Goal: Task Accomplishment & Management: Manage account settings

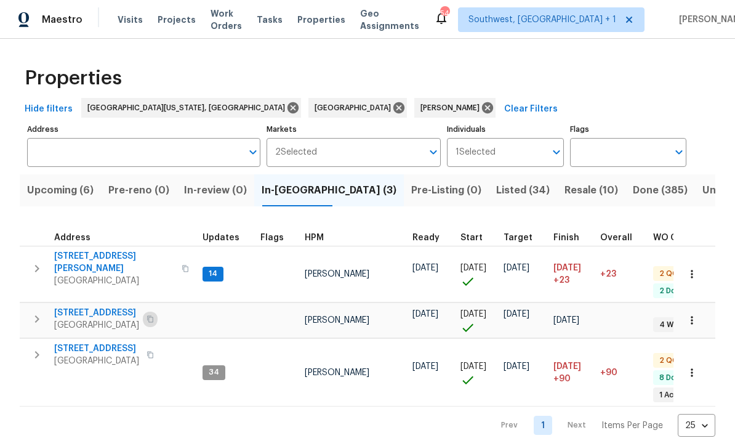
click at [154, 315] on icon "button" at bounding box center [150, 318] width 7 height 7
click at [38, 312] on icon "button" at bounding box center [37, 319] width 15 height 15
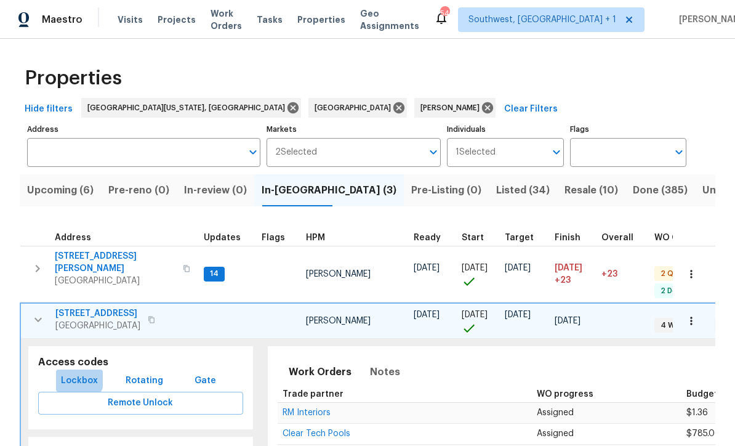
click at [70, 373] on span "Lockbox" at bounding box center [79, 380] width 37 height 15
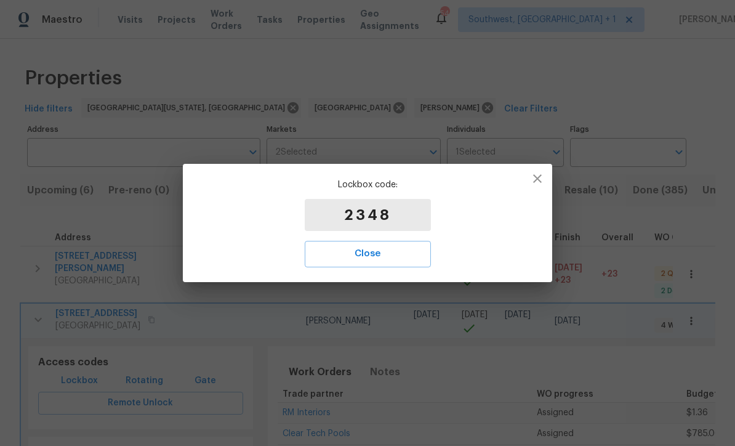
click at [388, 253] on span "Close" at bounding box center [367, 254] width 99 height 16
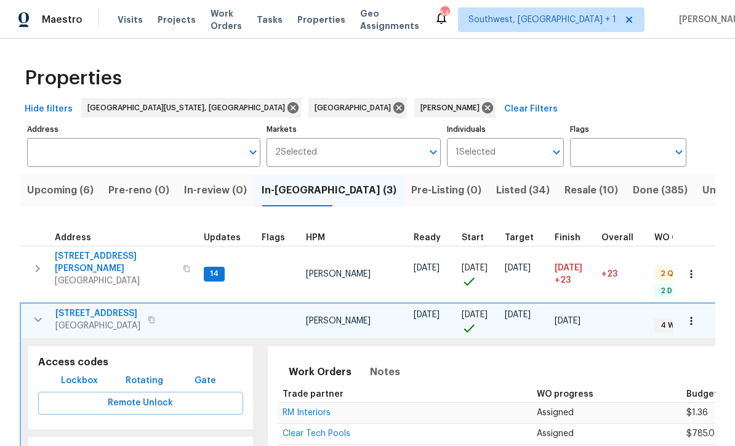
click at [73, 307] on span "[STREET_ADDRESS]" at bounding box center [97, 313] width 85 height 12
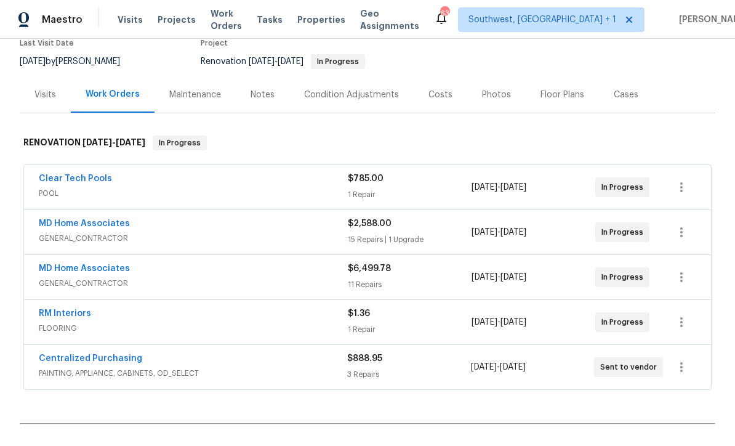
scroll to position [109, 0]
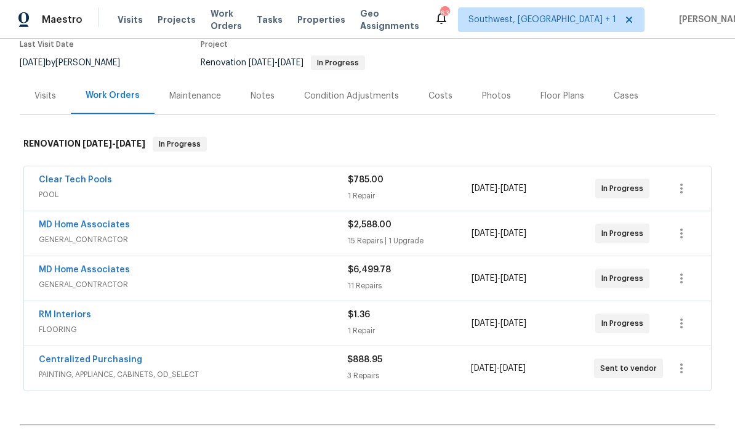
click at [62, 224] on link "MD Home Associates" at bounding box center [84, 224] width 91 height 9
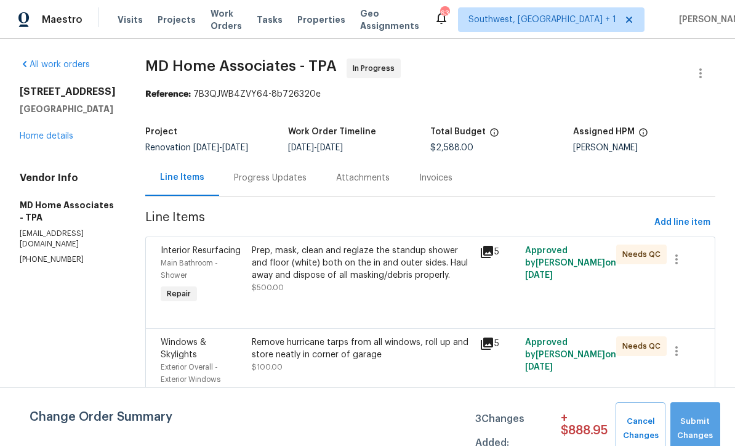
click at [698, 416] on span "Submit Changes" at bounding box center [696, 428] width 38 height 28
click at [698, 427] on span "Submit Changes" at bounding box center [696, 428] width 38 height 28
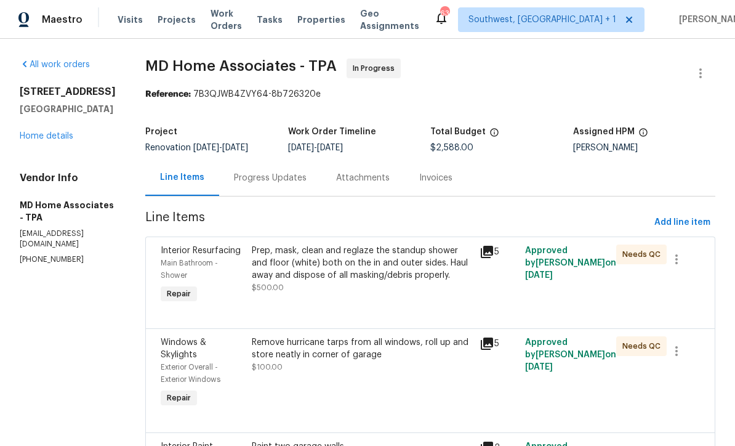
click at [34, 139] on link "Home details" at bounding box center [47, 136] width 54 height 9
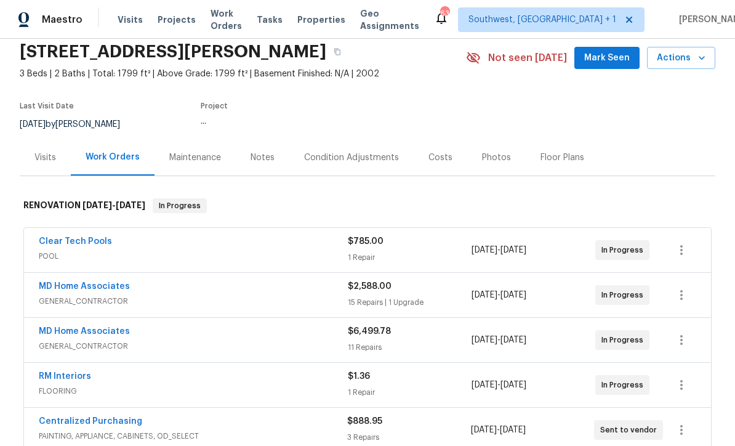
scroll to position [122, 0]
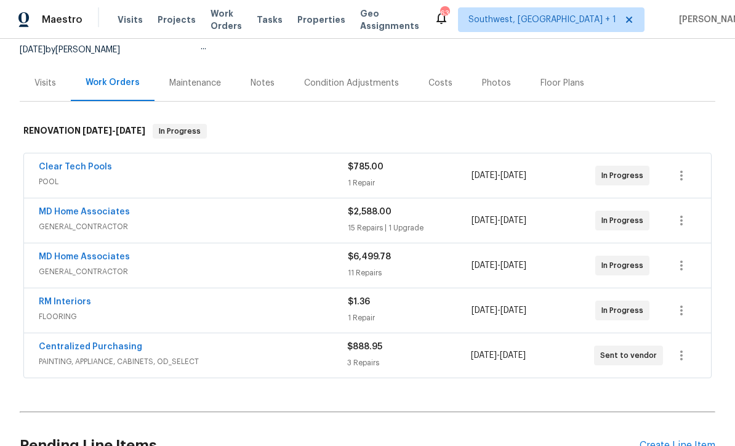
click at [54, 257] on link "MD Home Associates" at bounding box center [84, 256] width 91 height 9
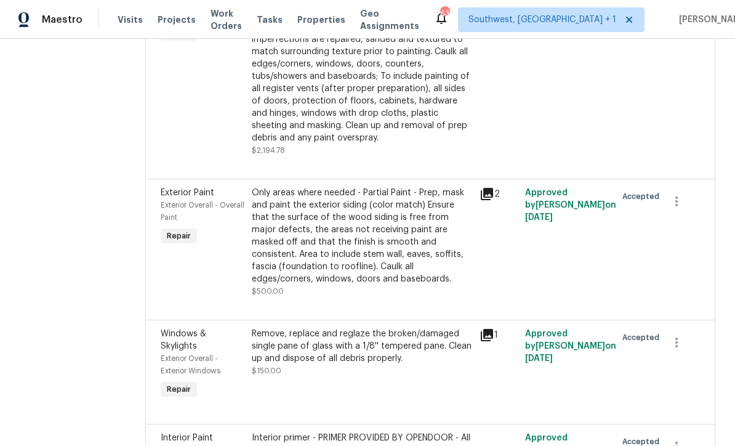
scroll to position [642, 0]
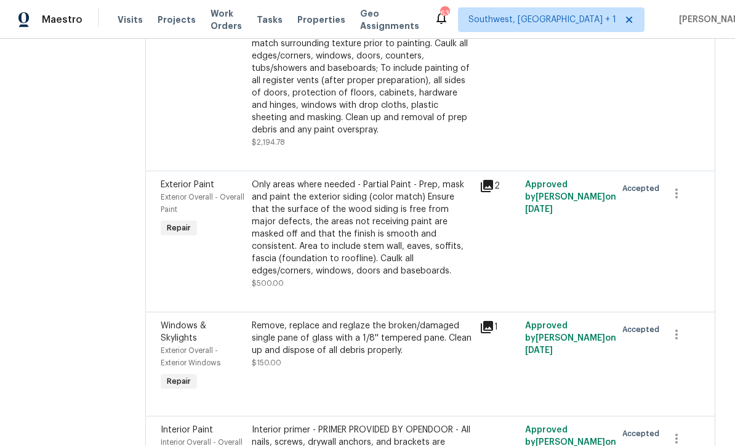
click at [379, 255] on div "Only areas where needed - Partial Paint - Prep, mask and paint the exterior sid…" at bounding box center [362, 228] width 220 height 99
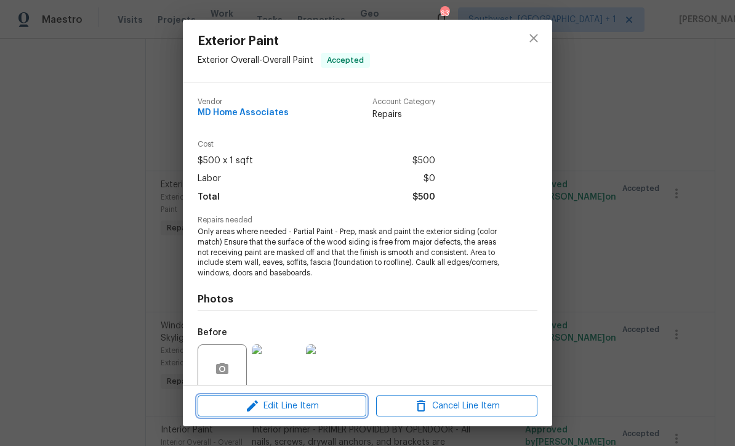
click at [318, 412] on span "Edit Line Item" at bounding box center [281, 405] width 161 height 15
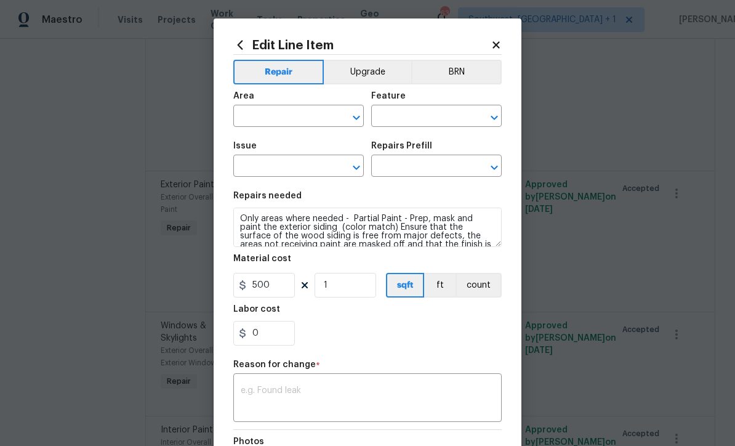
type input "Exterior Overall"
type input "Overall Paint"
type input "Exterior Paint"
type input "Partial Exterior Paint LABOR ONLY $1.22"
click at [73, 233] on body "Maestro Visits Projects Work Orders Tasks Properties Geo Assignments 63 Southwe…" at bounding box center [367, 223] width 735 height 446
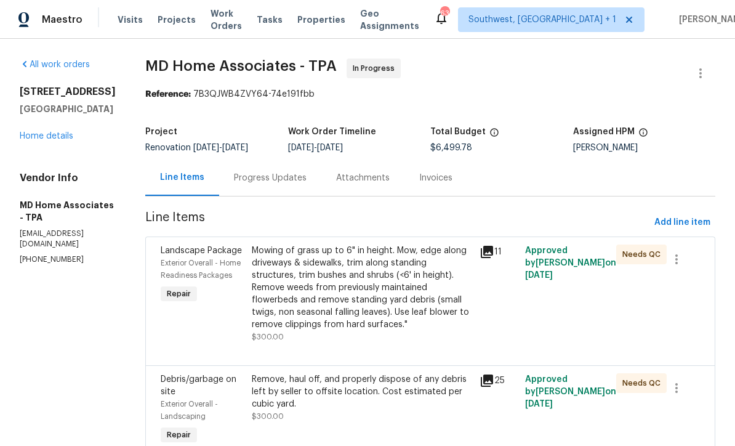
scroll to position [0, 0]
click at [36, 140] on link "Home details" at bounding box center [47, 136] width 54 height 9
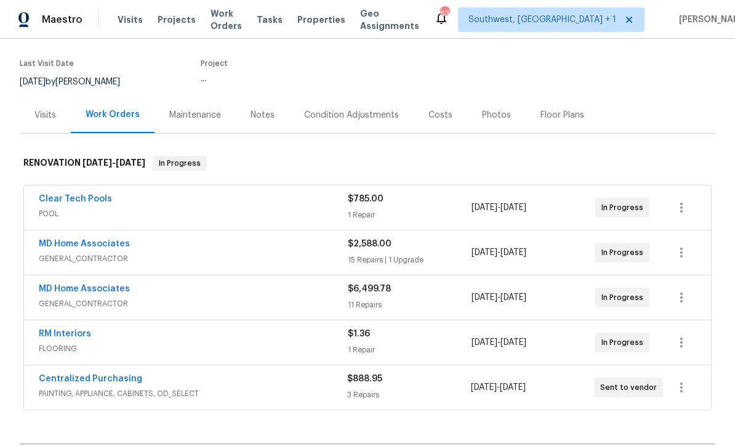
scroll to position [113, 0]
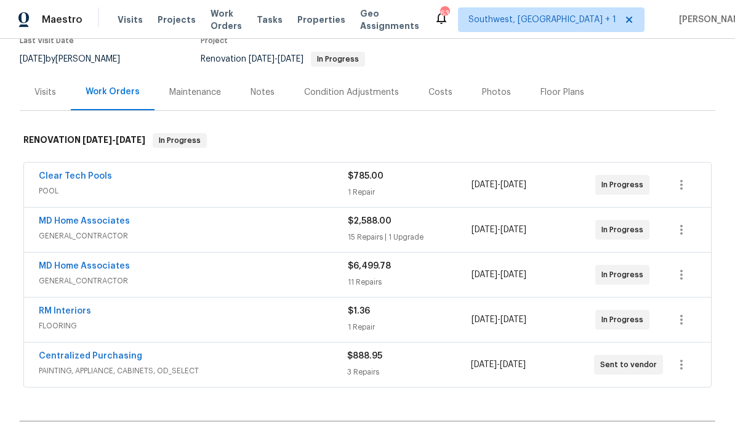
click at [58, 263] on link "MD Home Associates" at bounding box center [84, 266] width 91 height 9
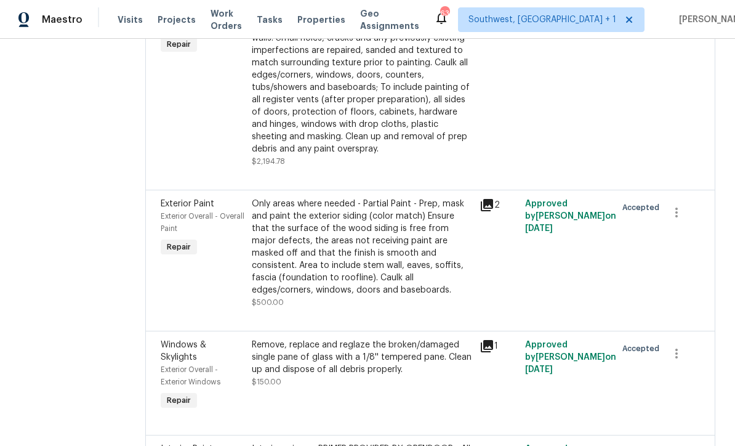
scroll to position [624, 0]
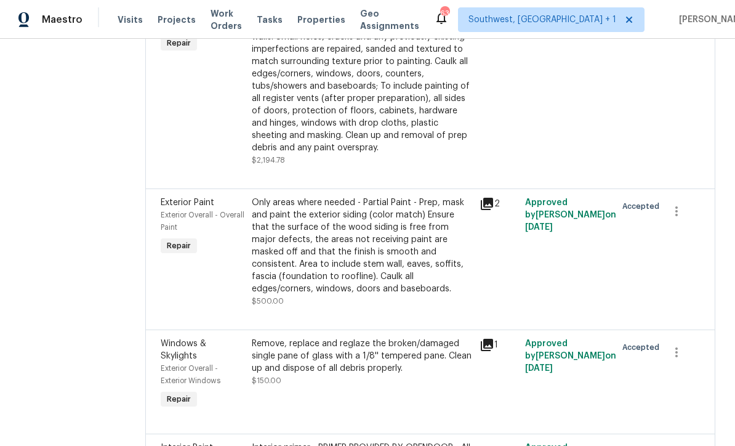
click at [416, 270] on div "Only areas where needed - Partial Paint - Prep, mask and paint the exterior sid…" at bounding box center [362, 245] width 220 height 99
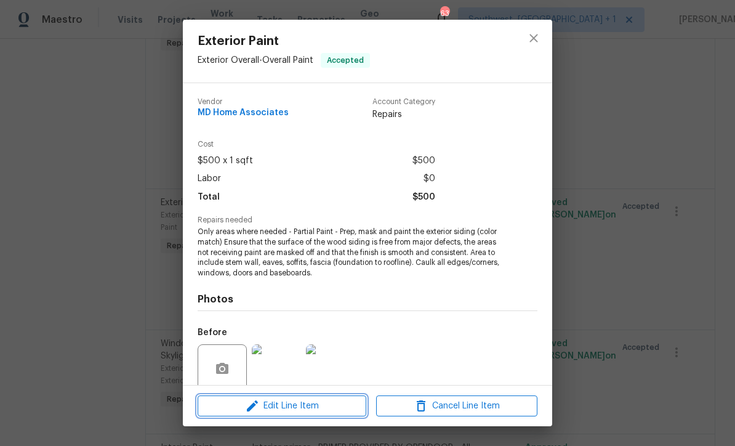
click at [330, 409] on span "Edit Line Item" at bounding box center [281, 405] width 161 height 15
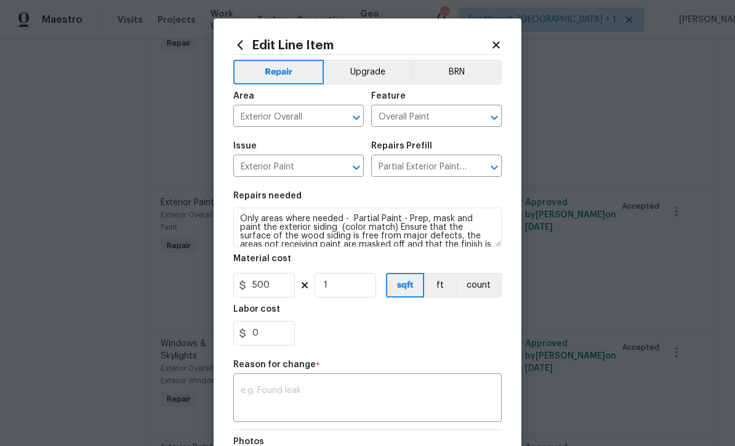
click at [450, 171] on input "Partial Exterior Paint LABOR ONLY $1.22" at bounding box center [419, 167] width 96 height 19
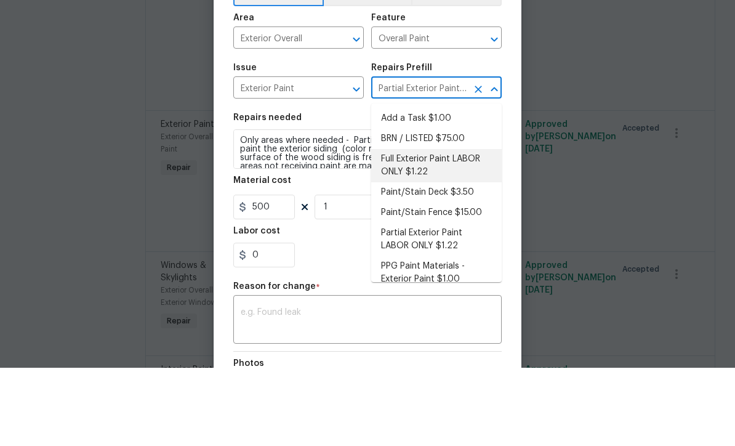
click at [457, 227] on li "Full Exterior Paint LABOR ONLY $1.22" at bounding box center [436, 243] width 131 height 33
type input "Partial Exterior Paint LABOR ONLY $1.22"
type textarea "Full Exterior Paint - Prep, mask and paint the exterior of the home. Ensure tha…"
type input "Full Exterior Paint LABOR ONLY $1.22"
type input "1.22"
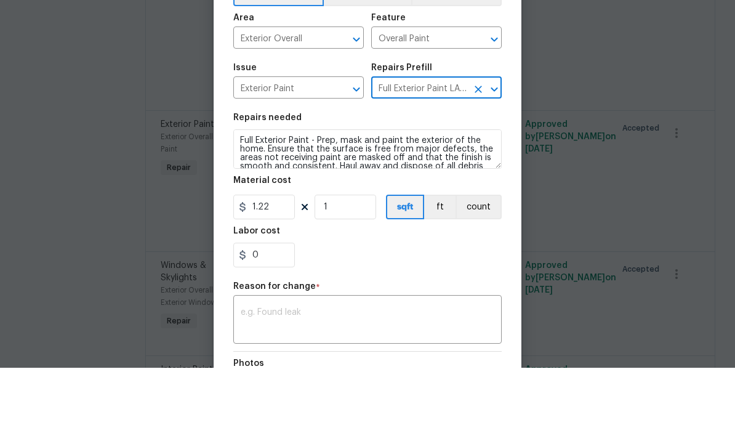
scroll to position [41, 0]
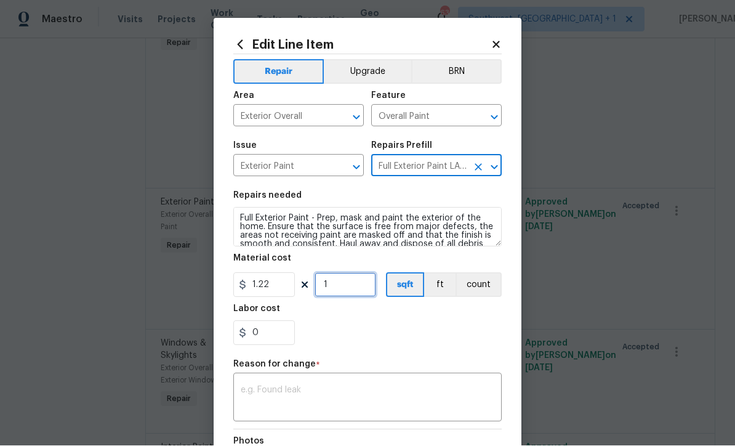
click at [363, 289] on input "1" at bounding box center [346, 285] width 62 height 25
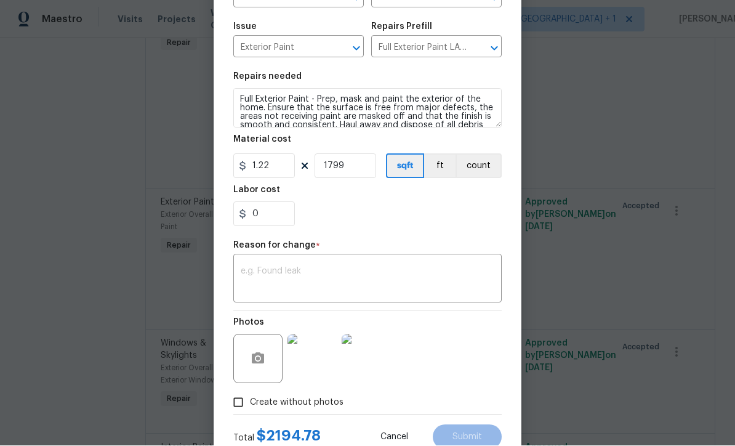
scroll to position [120, 0]
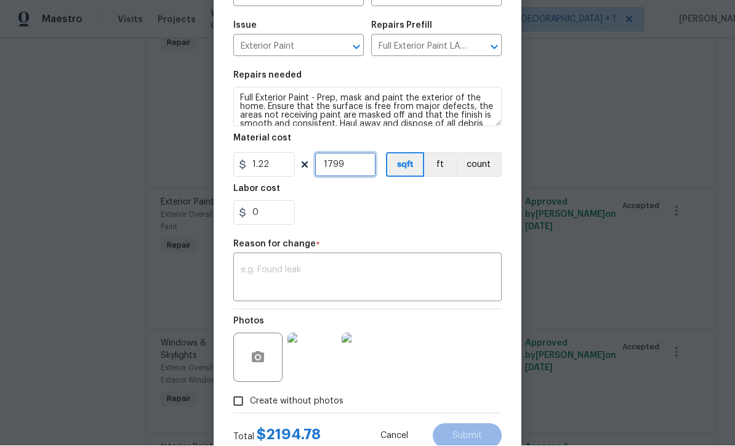
type input "1799"
click at [261, 286] on textarea at bounding box center [368, 279] width 254 height 26
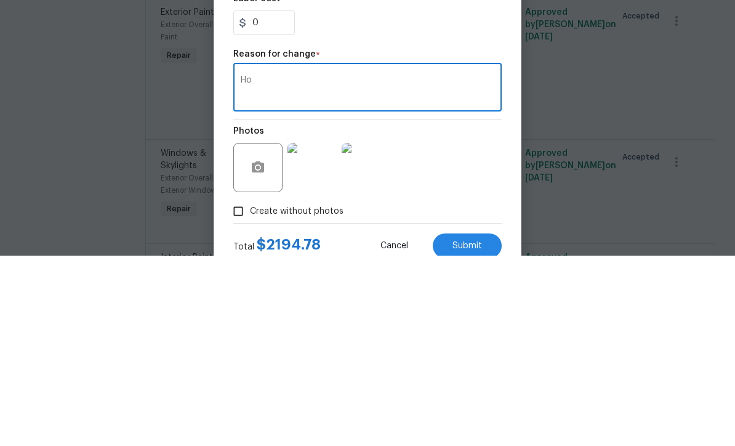
type textarea "H"
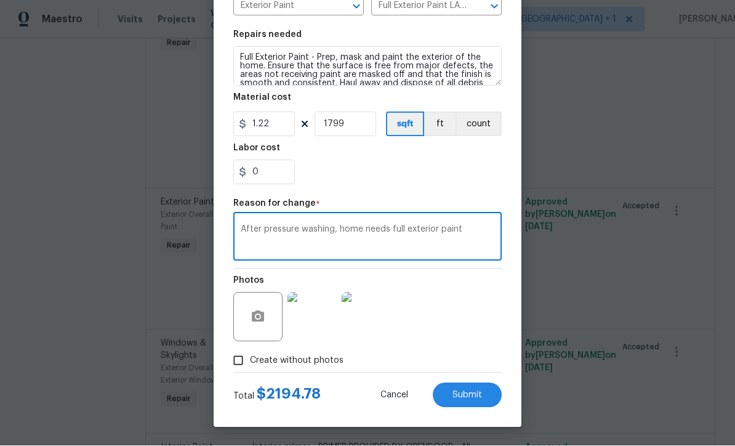
scroll to position [163, 0]
type textarea "After pressure washing, home needs full exterior paint"
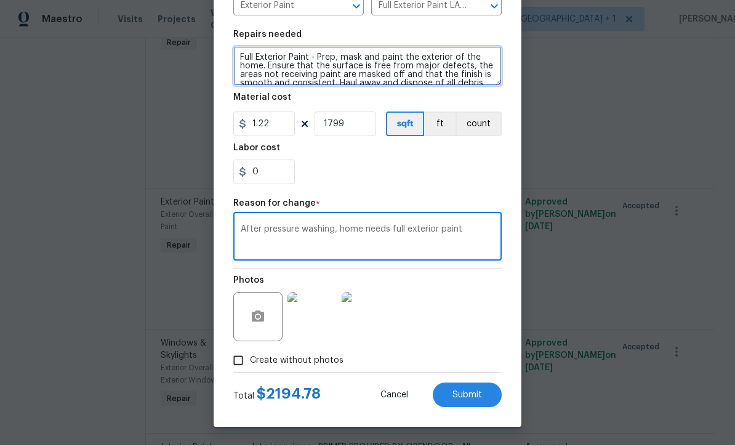
click at [305, 52] on textarea "Full Exterior Paint - Prep, mask and paint the exterior of the home. Ensure tha…" at bounding box center [367, 66] width 268 height 39
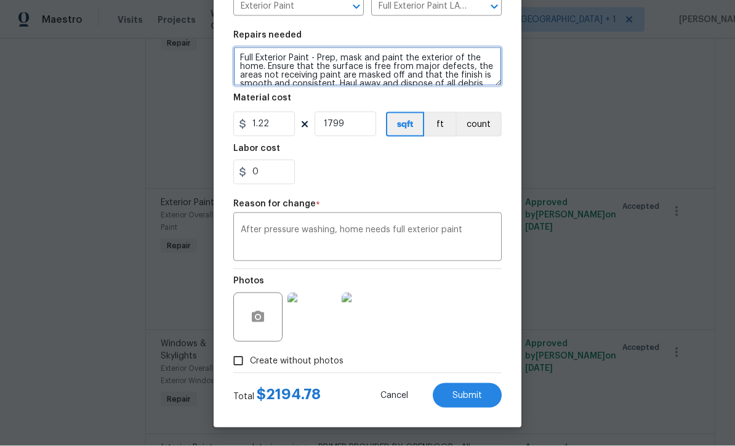
click at [308, 58] on textarea "Full Exterior Paint - Prep, mask and paint the exterior of the home. Ensure tha…" at bounding box center [367, 66] width 268 height 39
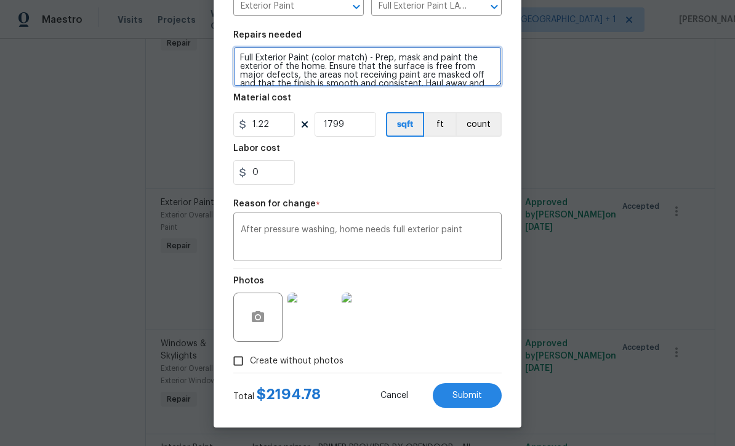
click at [462, 403] on button "Submit" at bounding box center [467, 395] width 69 height 25
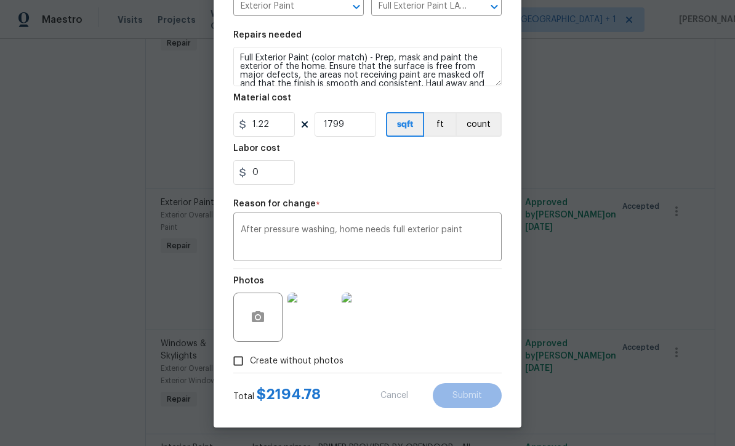
type textarea "Only areas where needed - Partial Paint - Prep, mask and paint the exterior sid…"
type input "1"
type input "Partial Exterior Paint LABOR ONLY $1.22"
type input "500"
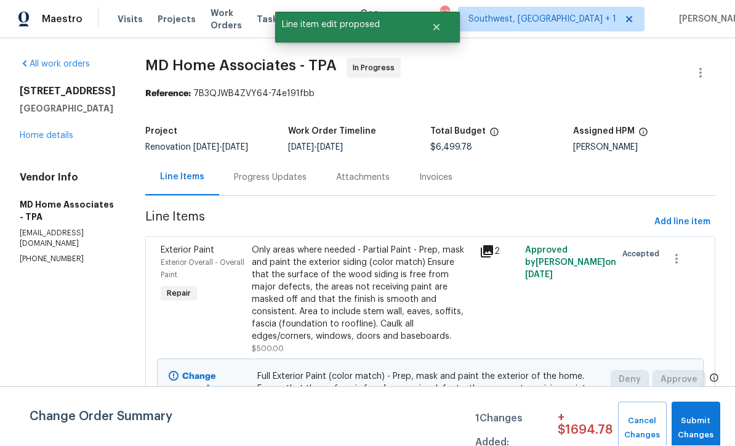
scroll to position [1, 0]
click at [693, 424] on span "Submit Changes" at bounding box center [696, 428] width 36 height 28
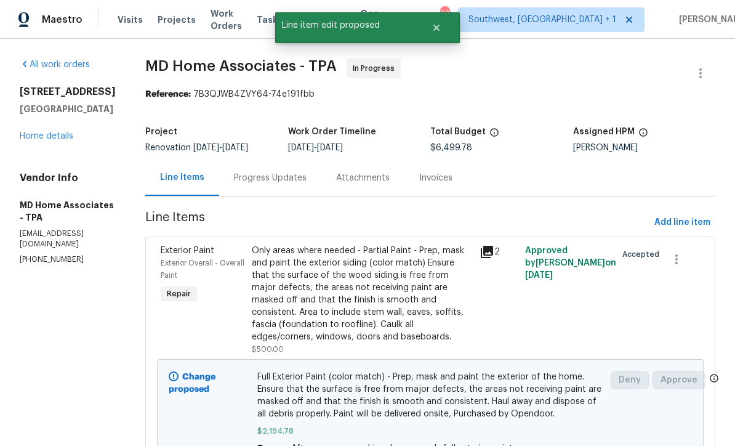
click at [48, 132] on link "Home details" at bounding box center [47, 136] width 54 height 9
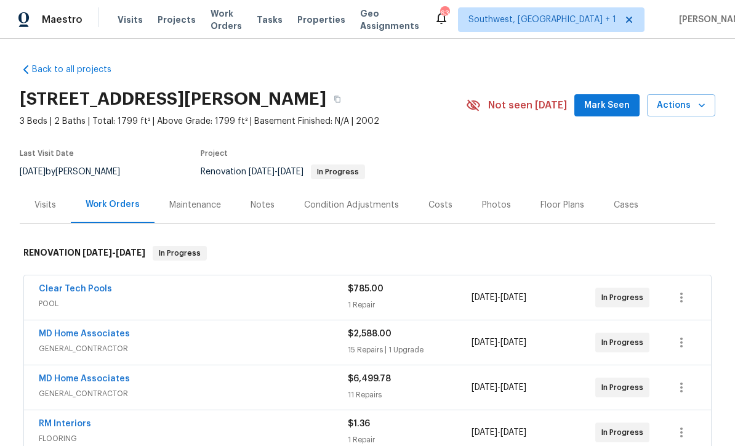
click at [434, 203] on div "Costs" at bounding box center [440, 205] width 24 height 12
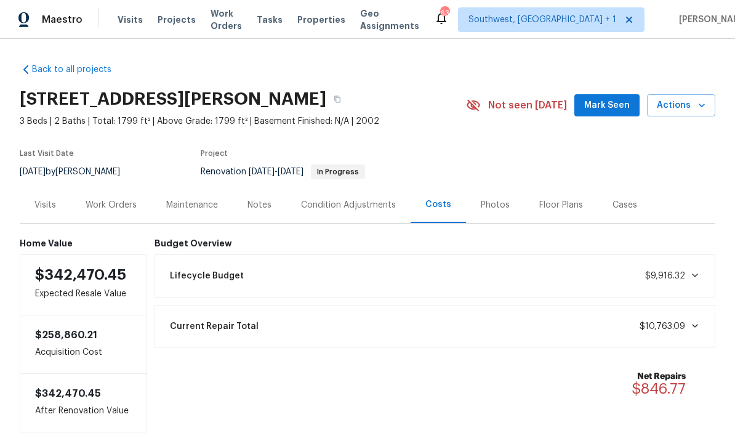
click at [112, 209] on div "Work Orders" at bounding box center [111, 205] width 51 height 12
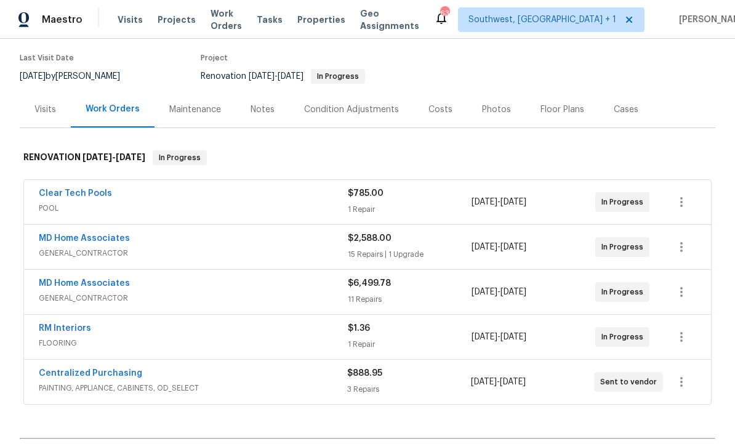
scroll to position [123, 0]
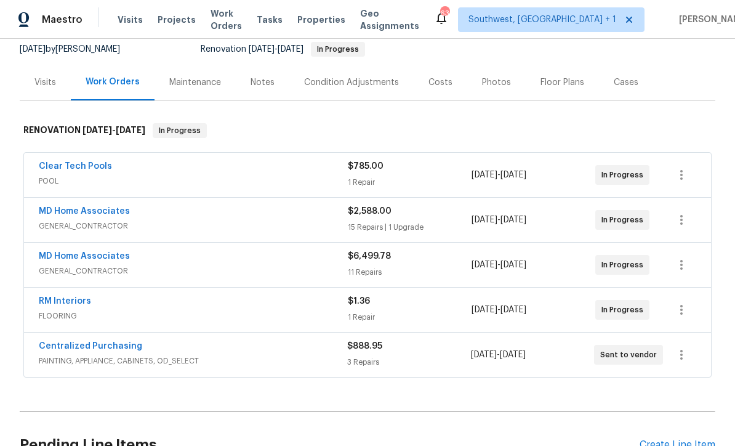
click at [58, 215] on link "MD Home Associates" at bounding box center [84, 211] width 91 height 9
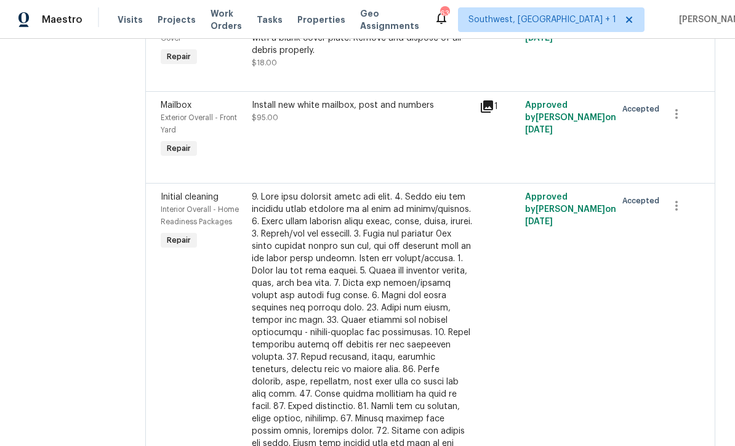
scroll to position [512, 0]
click at [687, 116] on button "button" at bounding box center [677, 115] width 30 height 30
click at [693, 119] on li "Cancel" at bounding box center [686, 119] width 47 height 20
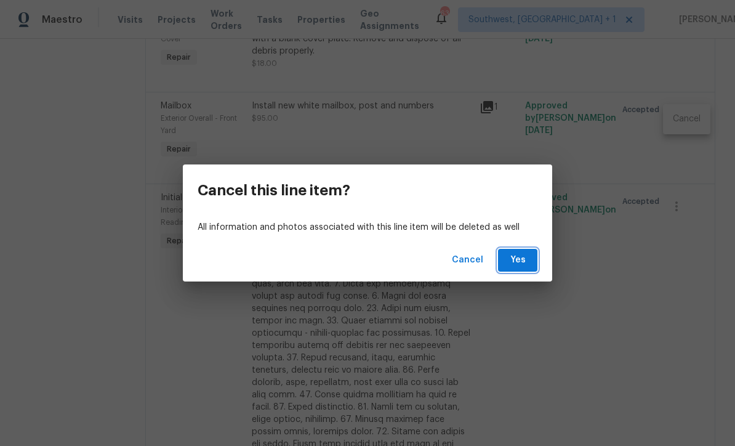
click at [525, 265] on span "Yes" at bounding box center [518, 259] width 20 height 15
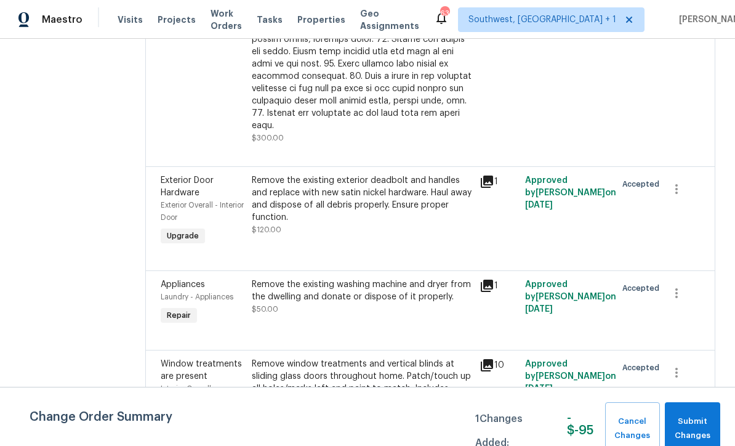
scroll to position [826, 0]
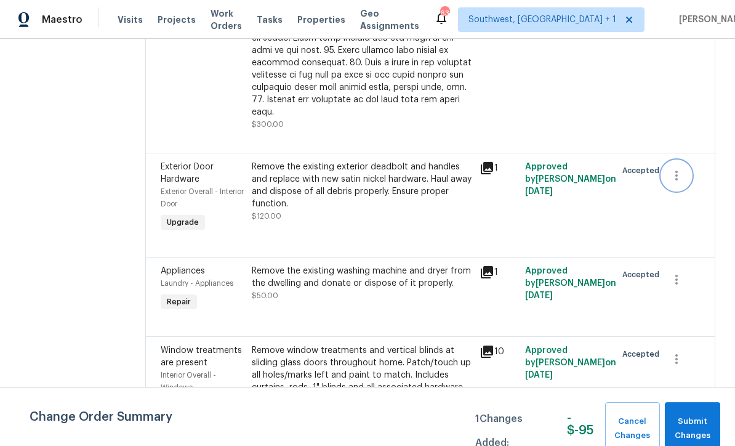
click at [683, 168] on icon "button" at bounding box center [676, 175] width 15 height 15
click at [692, 171] on li "Cancel" at bounding box center [686, 168] width 47 height 20
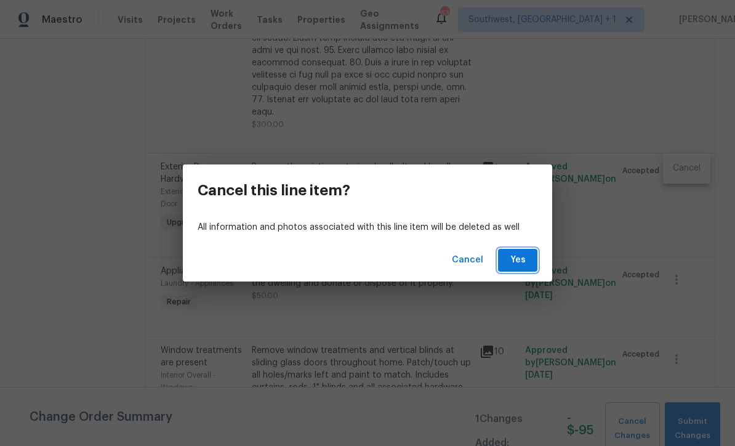
click at [525, 263] on span "Yes" at bounding box center [518, 259] width 20 height 15
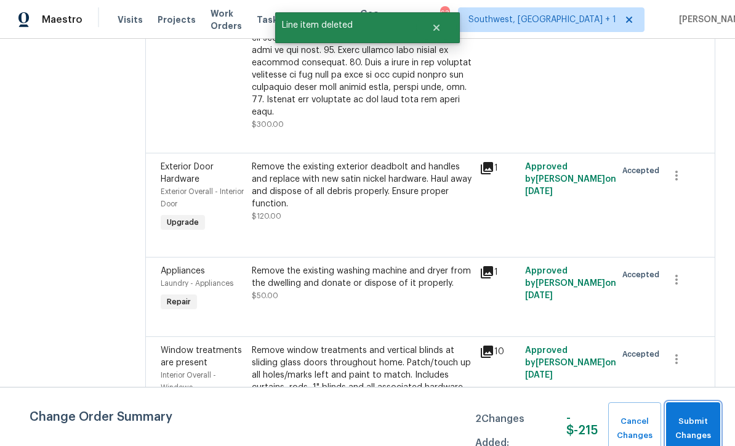
click at [694, 429] on span "Submit Changes" at bounding box center [693, 428] width 42 height 28
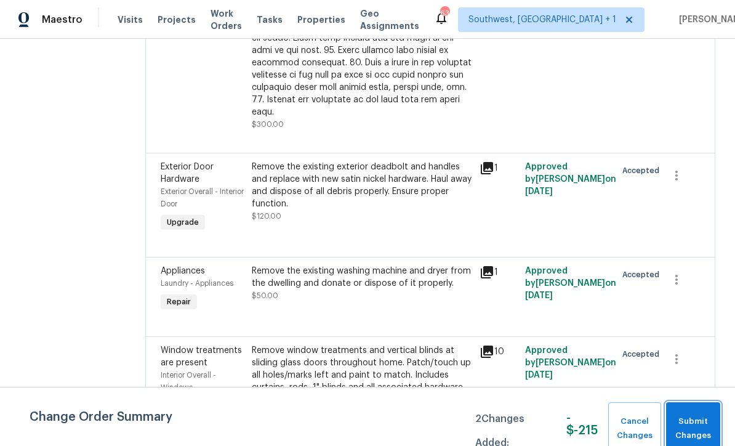
click at [700, 425] on span "Submit Changes" at bounding box center [693, 428] width 42 height 28
click at [694, 428] on span "Submit Changes" at bounding box center [693, 428] width 42 height 28
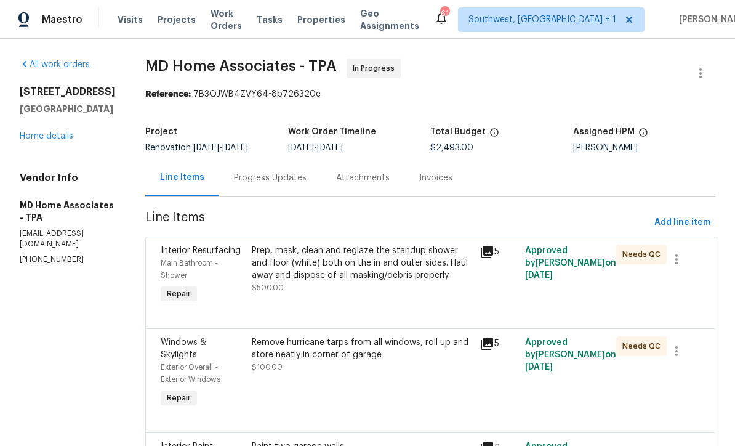
scroll to position [0, 0]
click at [49, 139] on link "Home details" at bounding box center [47, 136] width 54 height 9
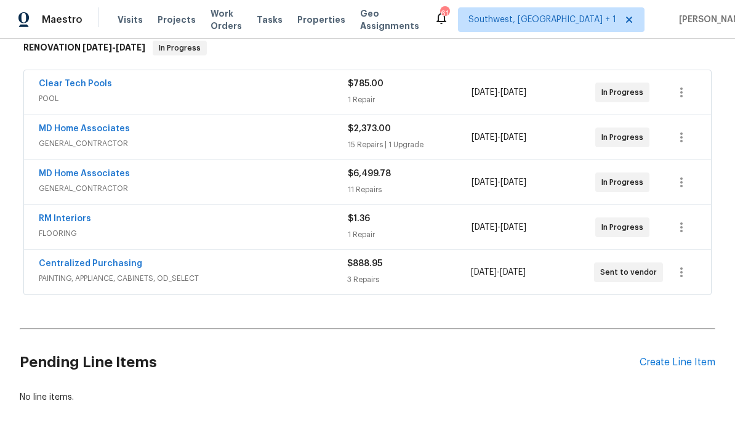
scroll to position [205, 0]
click at [97, 131] on link "MD Home Associates" at bounding box center [84, 128] width 91 height 9
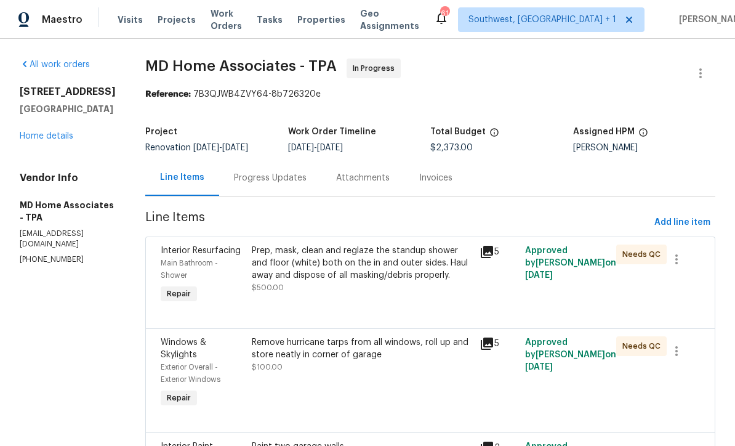
click at [57, 132] on link "Home details" at bounding box center [47, 136] width 54 height 9
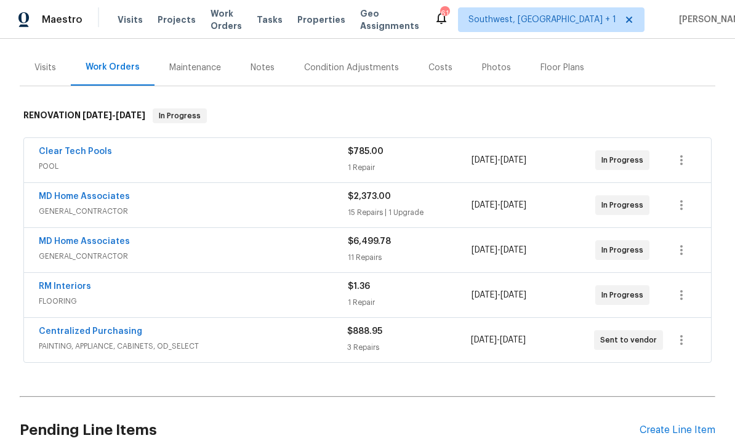
scroll to position [147, 0]
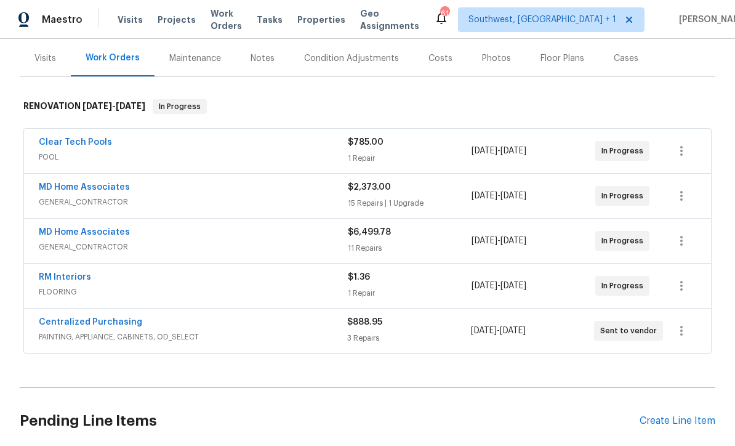
click at [90, 229] on link "MD Home Associates" at bounding box center [84, 232] width 91 height 9
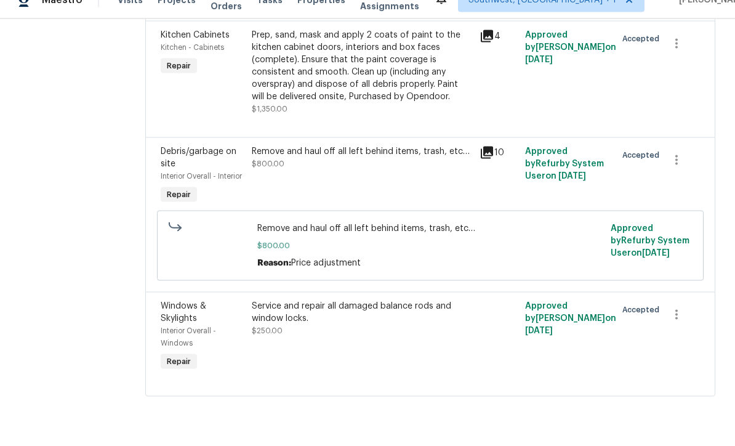
scroll to position [41, 0]
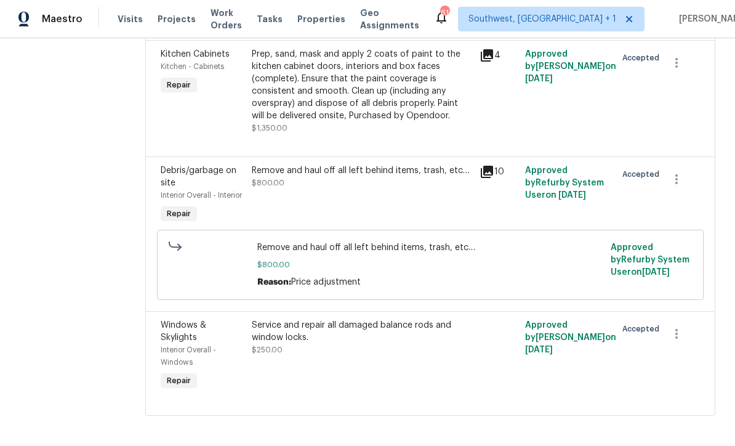
click at [381, 355] on div "Service and repair all damaged balance rods and window locks. $250.00" at bounding box center [362, 356] width 228 height 81
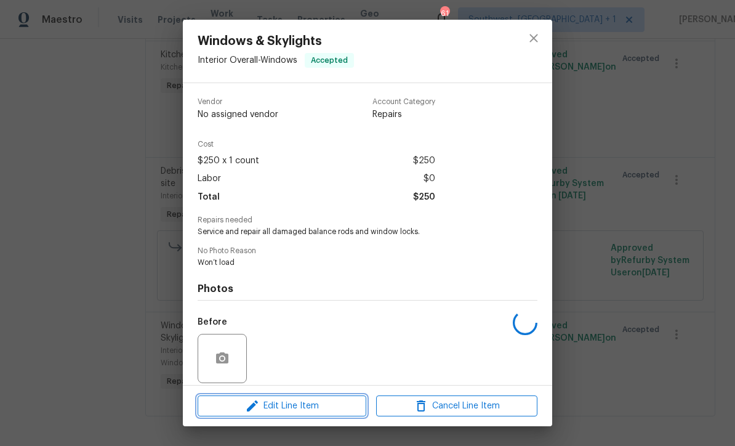
click at [308, 416] on button "Edit Line Item" at bounding box center [282, 406] width 169 height 22
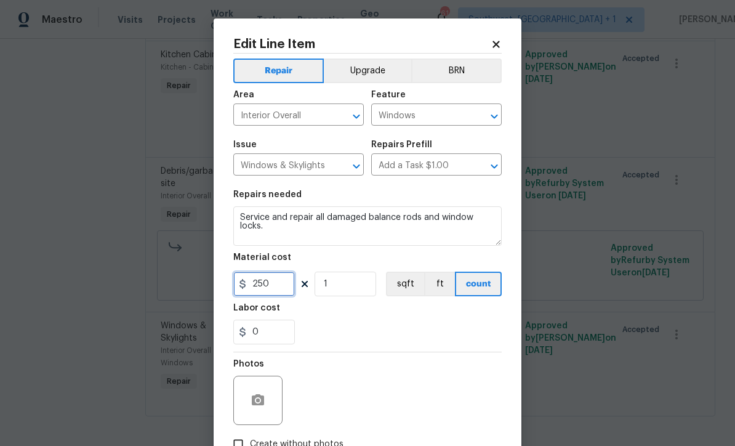
click at [279, 296] on input "250" at bounding box center [264, 283] width 62 height 25
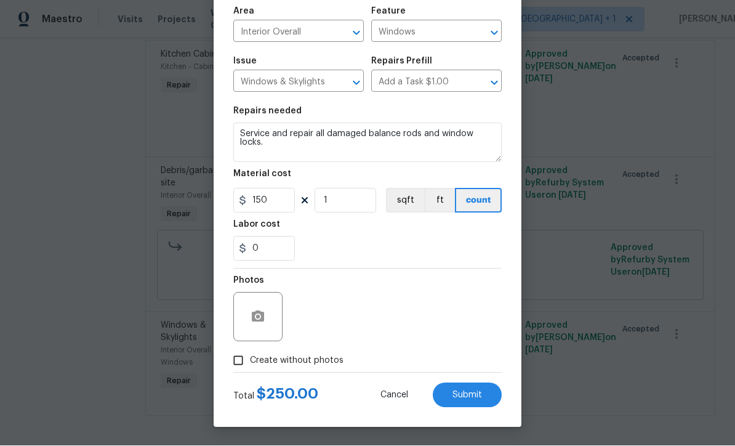
scroll to position [86, 0]
type input "150"
click at [445, 322] on div "Photos" at bounding box center [367, 309] width 268 height 80
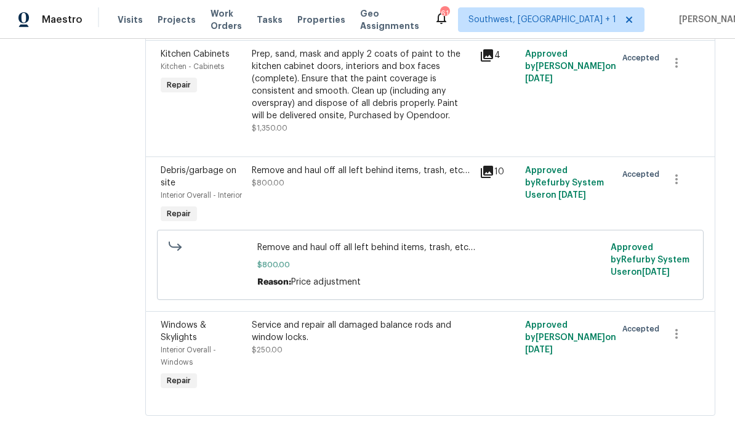
scroll to position [1325, 0]
click at [416, 356] on div "Service and repair all damaged balance rods and window locks. $250.00" at bounding box center [362, 338] width 220 height 37
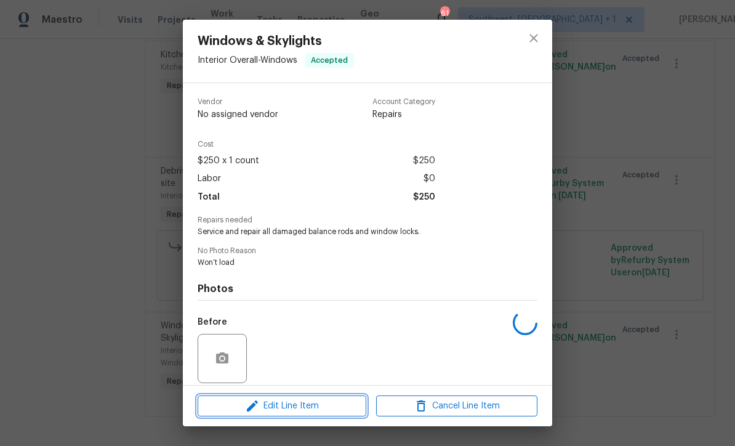
click at [323, 411] on span "Edit Line Item" at bounding box center [281, 405] width 161 height 15
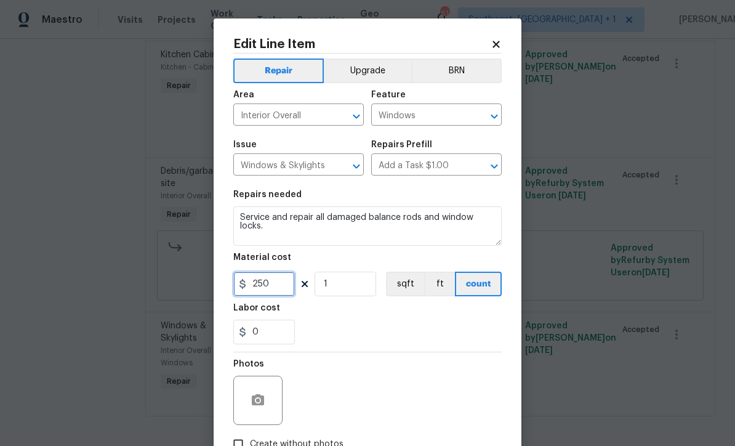
click at [285, 289] on input "250" at bounding box center [264, 283] width 62 height 25
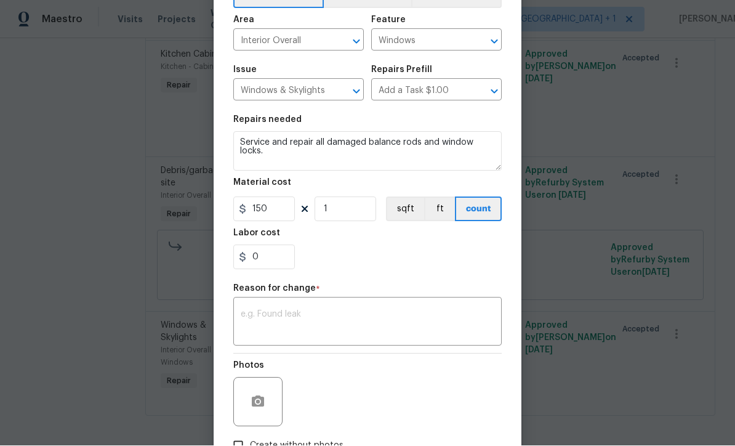
scroll to position [78, 0]
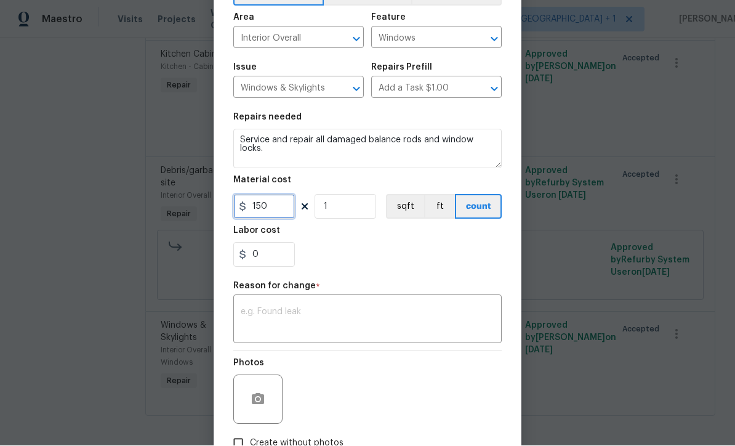
type input "150"
click at [406, 323] on textarea at bounding box center [368, 321] width 254 height 26
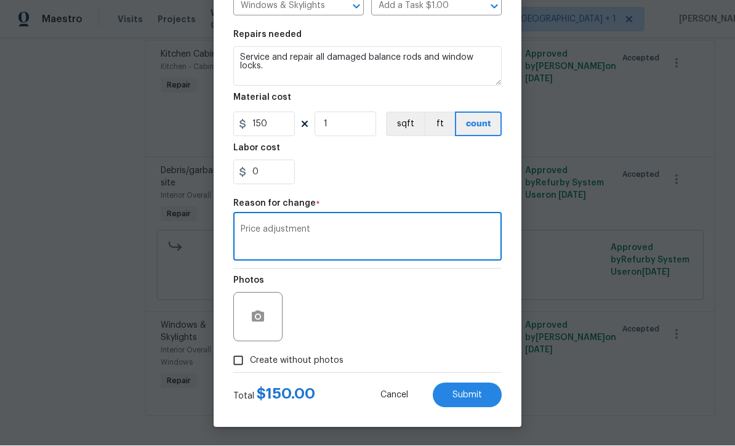
scroll to position [163, 0]
type textarea "Price adjustment"
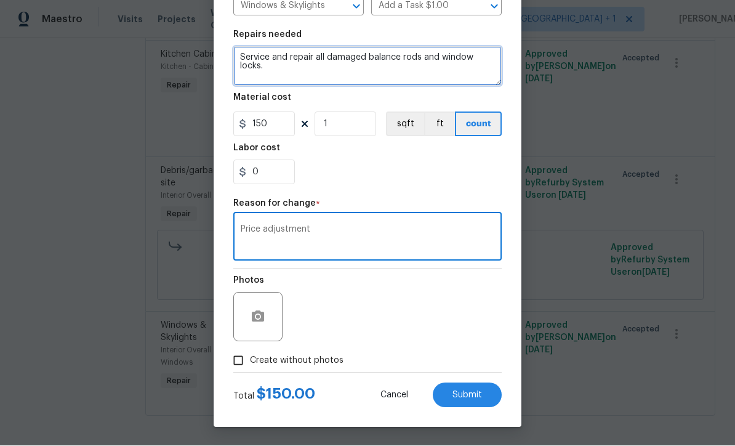
click at [300, 66] on textarea "Service and repair all damaged balance rods and window locks." at bounding box center [367, 66] width 268 height 39
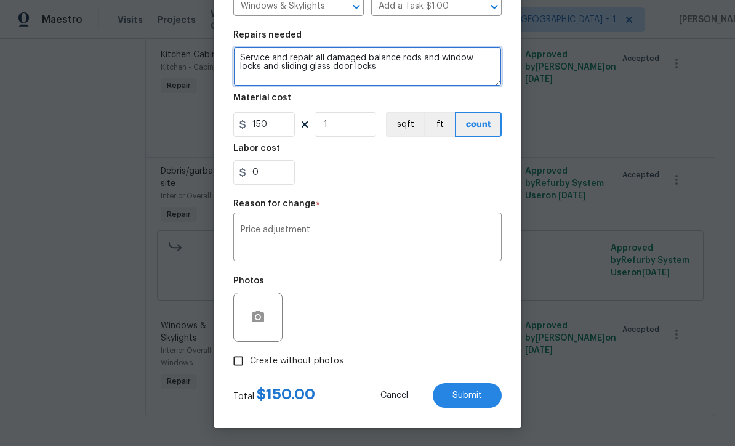
type textarea "Service and repair all damaged balance rods and window locks and sliding glass …"
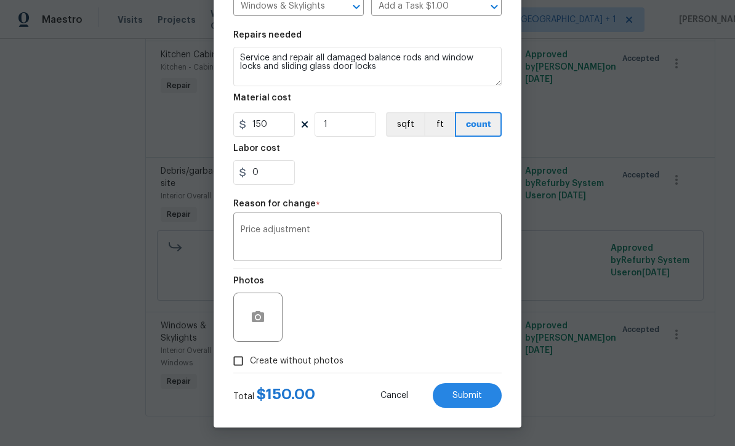
click at [449, 299] on div "Photos" at bounding box center [367, 309] width 268 height 80
click at [254, 228] on textarea "Price adjustment" at bounding box center [368, 238] width 254 height 26
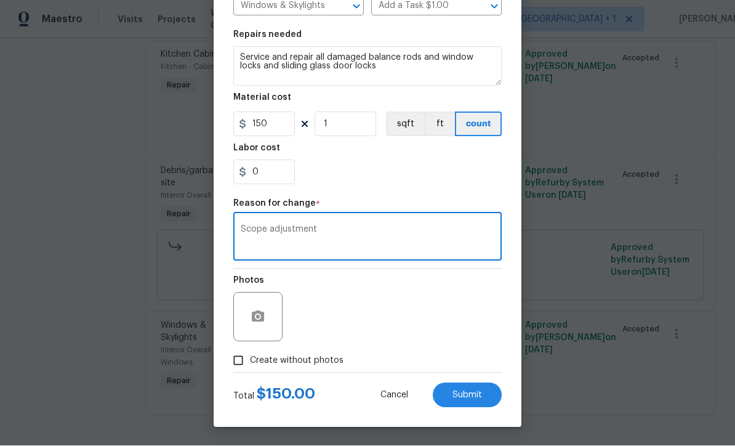
type textarea "Scope adjustment"
click at [478, 403] on button "Submit" at bounding box center [467, 395] width 69 height 25
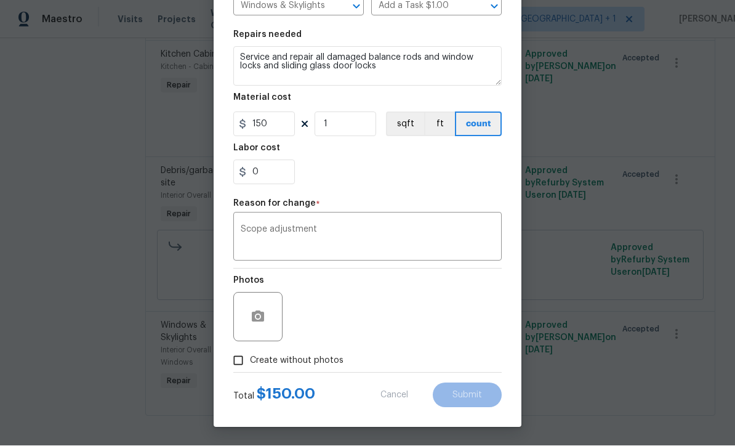
type textarea "Service and repair all damaged balance rods and window locks."
type input "250"
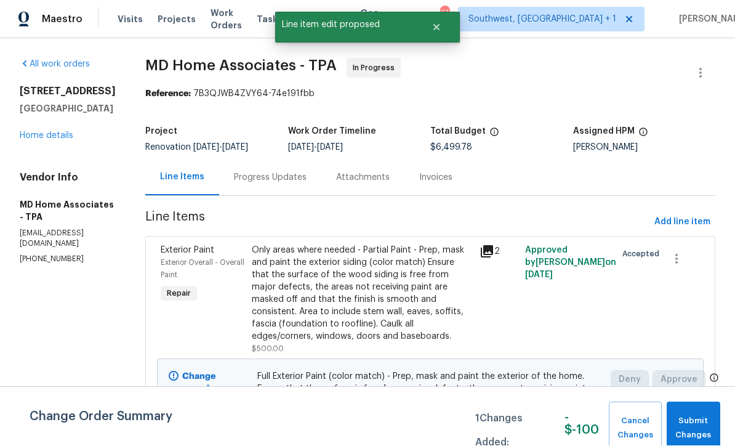
scroll to position [1, 0]
click at [699, 419] on span "Submit Changes" at bounding box center [693, 428] width 41 height 28
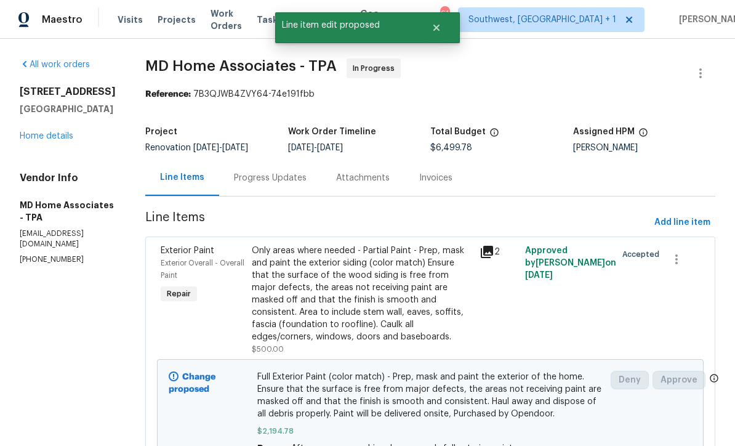
click at [44, 139] on link "Home details" at bounding box center [47, 136] width 54 height 9
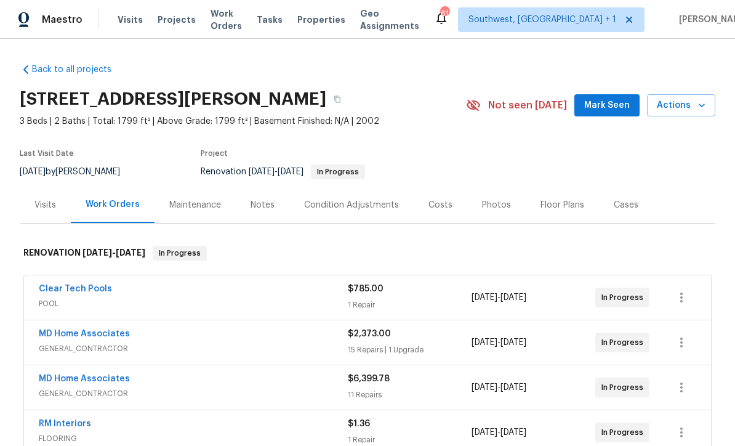
click at [440, 209] on div "Costs" at bounding box center [440, 205] width 24 height 12
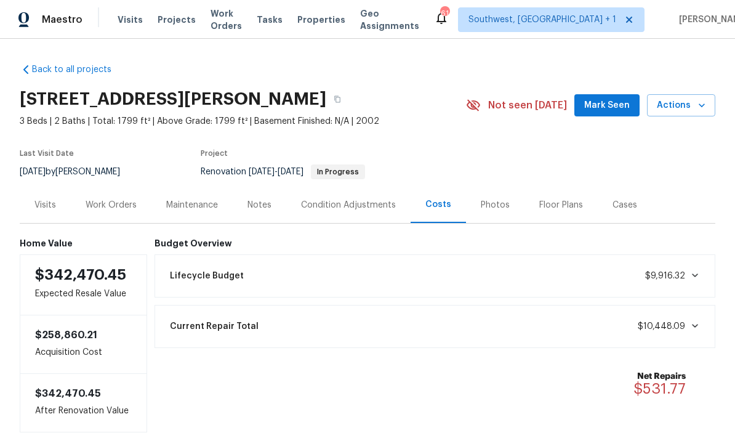
click at [117, 204] on div "Work Orders" at bounding box center [111, 205] width 51 height 12
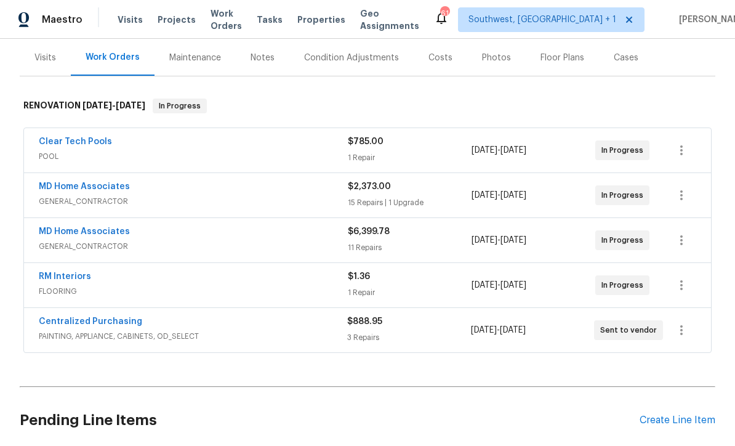
scroll to position [167, 0]
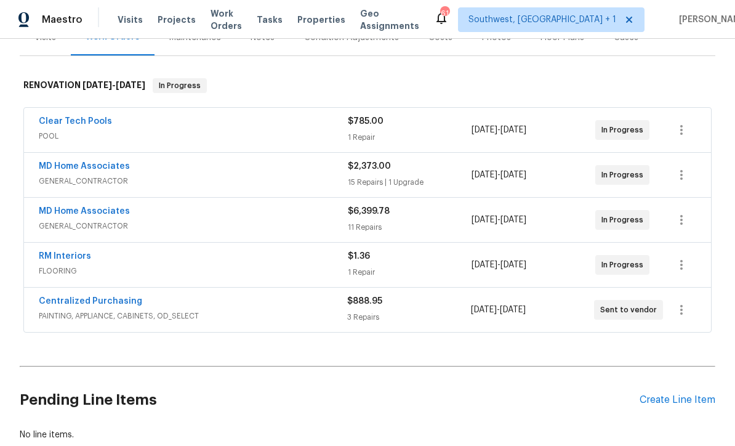
click at [89, 121] on link "Clear Tech Pools" at bounding box center [75, 121] width 73 height 9
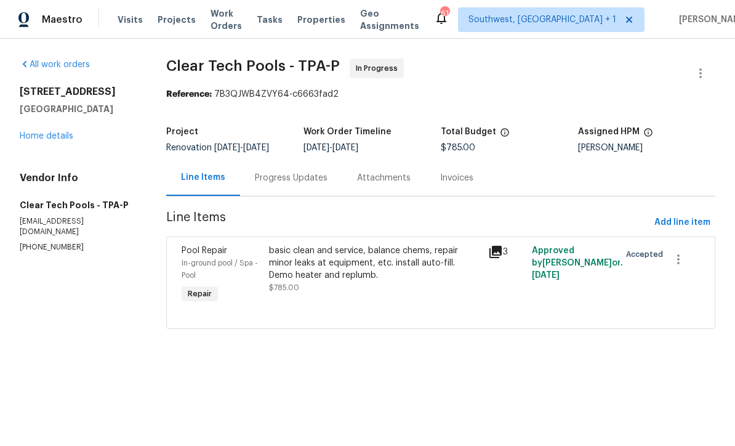
click at [307, 184] on div "Progress Updates" at bounding box center [291, 178] width 73 height 12
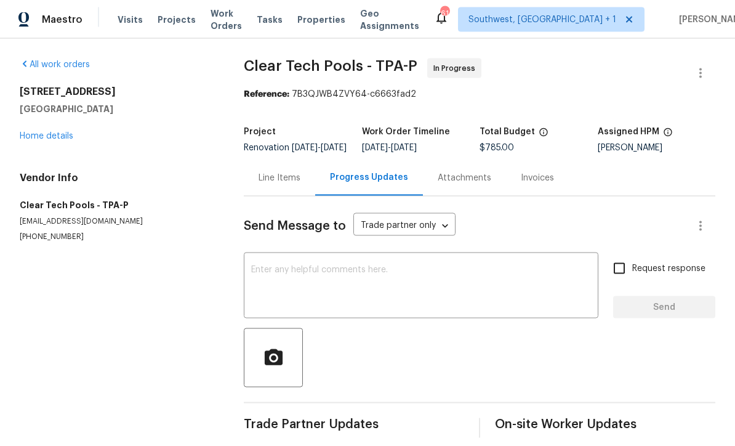
scroll to position [21, 0]
click at [44, 132] on link "Home details" at bounding box center [47, 136] width 54 height 9
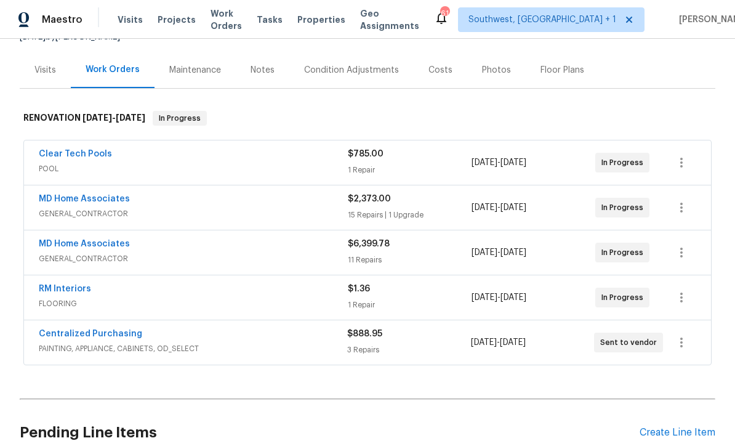
scroll to position [139, 0]
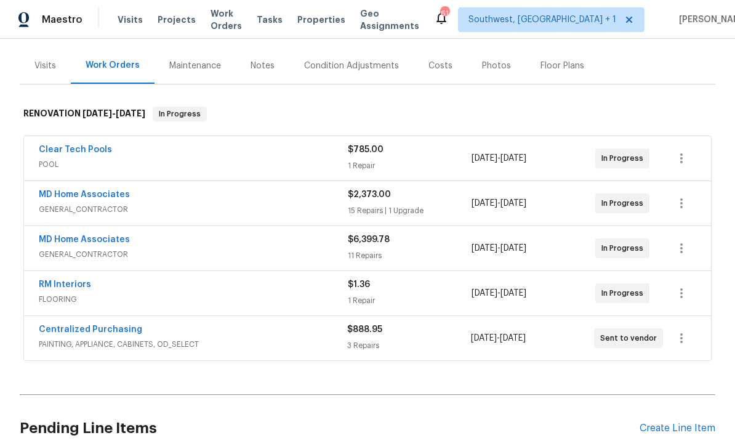
click at [437, 60] on div "Costs" at bounding box center [440, 66] width 24 height 12
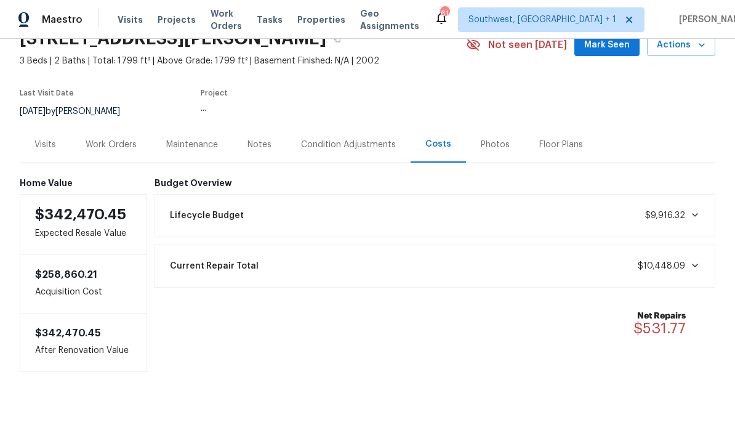
scroll to position [21, 0]
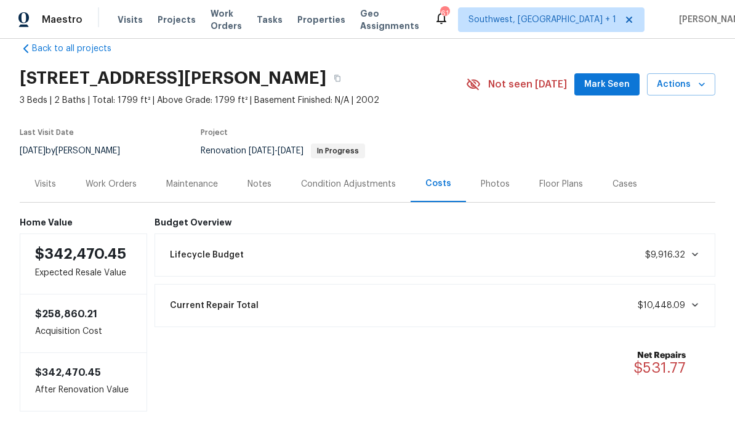
click at [253, 171] on div "Notes" at bounding box center [260, 184] width 54 height 36
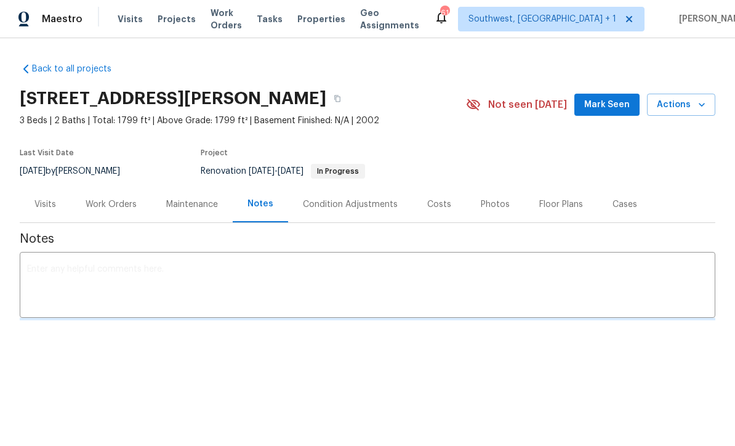
scroll to position [1, 0]
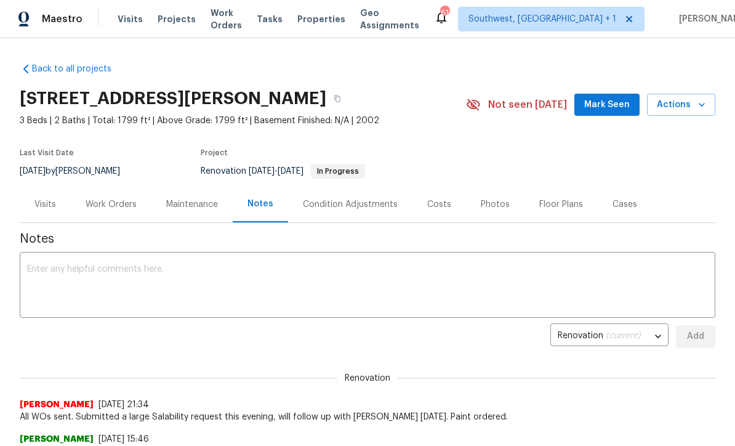
click at [373, 280] on textarea at bounding box center [367, 286] width 681 height 43
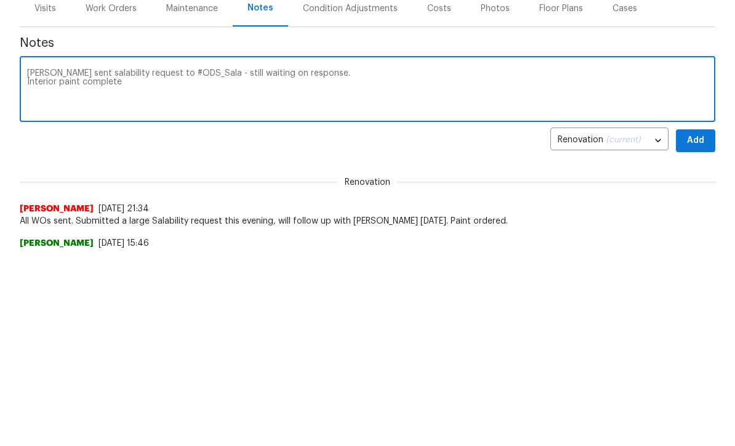
click at [28, 265] on textarea "Mayes sent salability request to #ODS_Sala - still waiting on response. Interio…" at bounding box center [367, 286] width 681 height 43
click at [31, 265] on textarea "Mayes sent salability request to #ODS_Sala - still waiting on response. Interio…" at bounding box center [367, 286] width 681 height 43
click at [215, 265] on textarea "Mayes sent salability request to #ODS_Sala - still waiting on response. Interio…" at bounding box center [367, 286] width 681 height 43
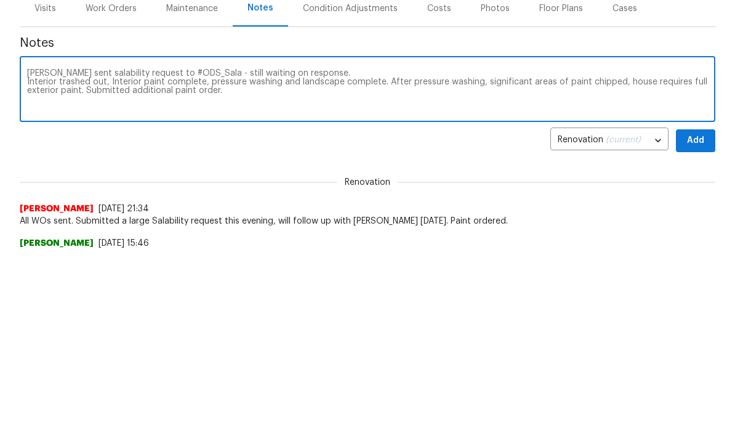
click at [582, 265] on textarea "Mayes sent salability request to #ODS_Sala - still waiting on response. Interio…" at bounding box center [367, 286] width 681 height 43
click at [485, 265] on textarea "Mayes sent salability request to #ODS_Sala - still waiting on response. Interio…" at bounding box center [367, 286] width 681 height 43
type textarea "Mayes sent salability request to #ODS_Sala - still waiting on response. Interio…"
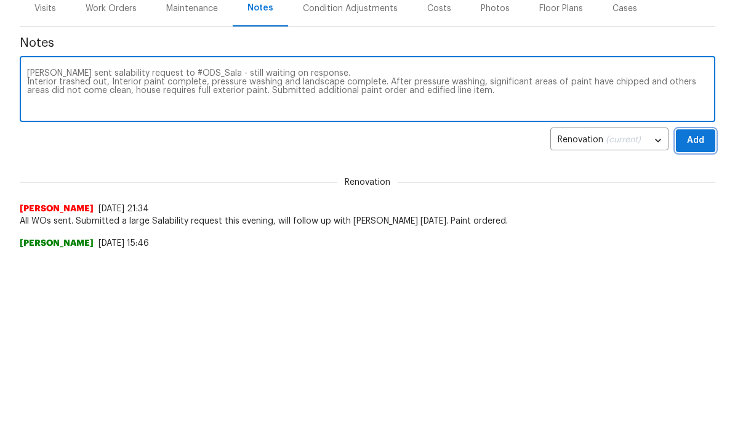
click at [705, 326] on button "Add" at bounding box center [695, 337] width 39 height 23
